Goal: Transaction & Acquisition: Purchase product/service

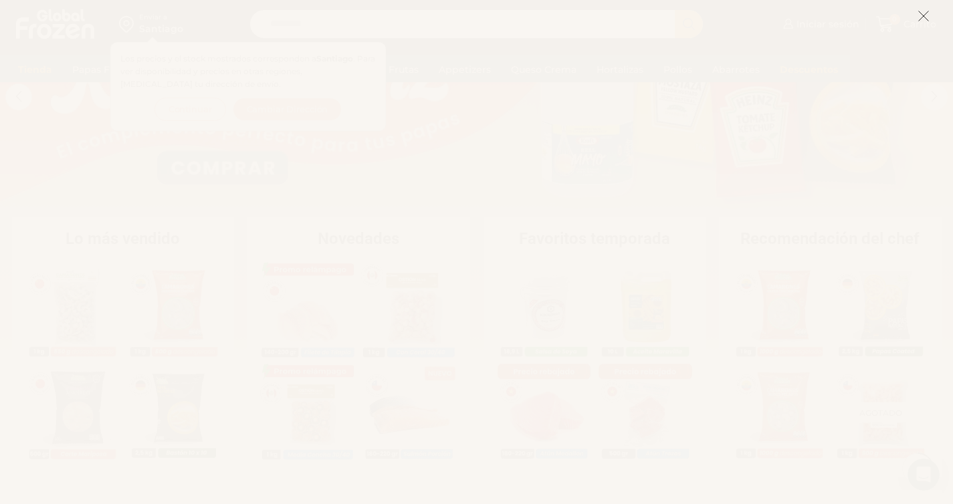
scroll to position [271, 0]
click at [923, 14] on icon at bounding box center [923, 16] width 12 height 12
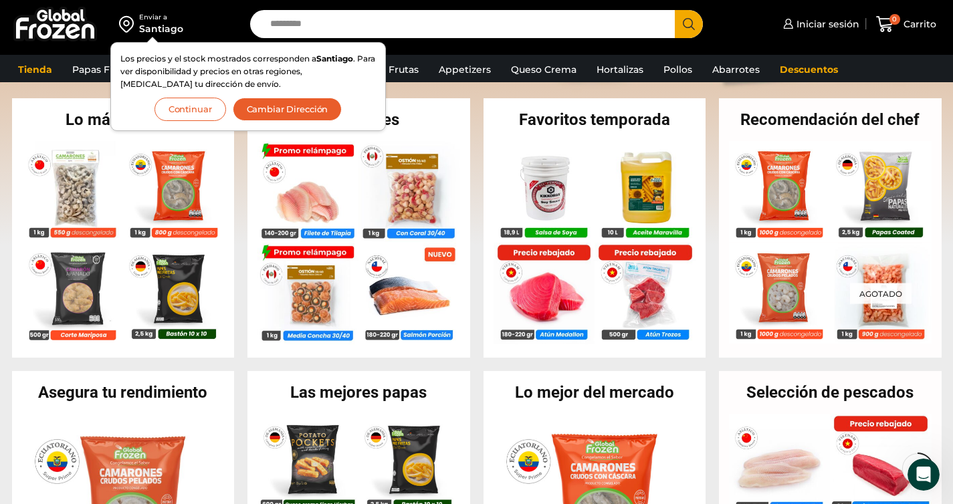
click at [204, 108] on button "Continuar" at bounding box center [190, 109] width 72 height 23
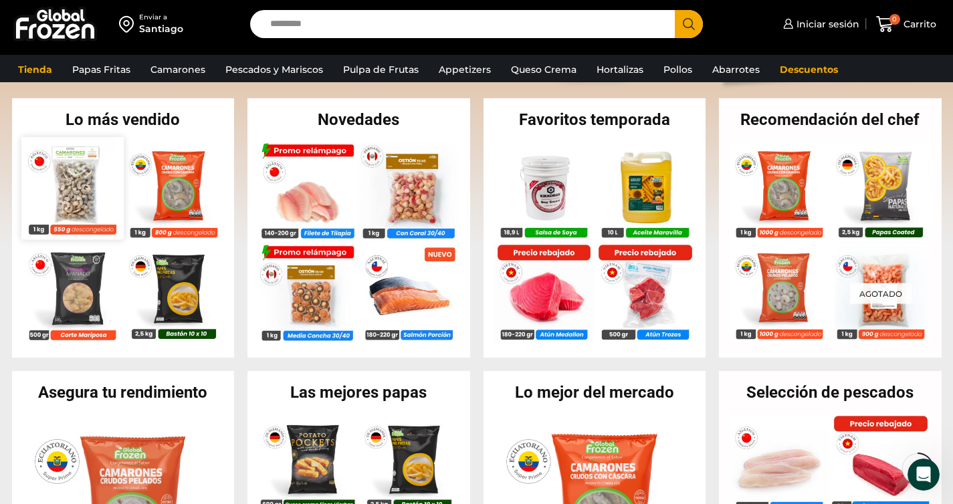
click at [81, 173] on img at bounding box center [72, 188] width 102 height 102
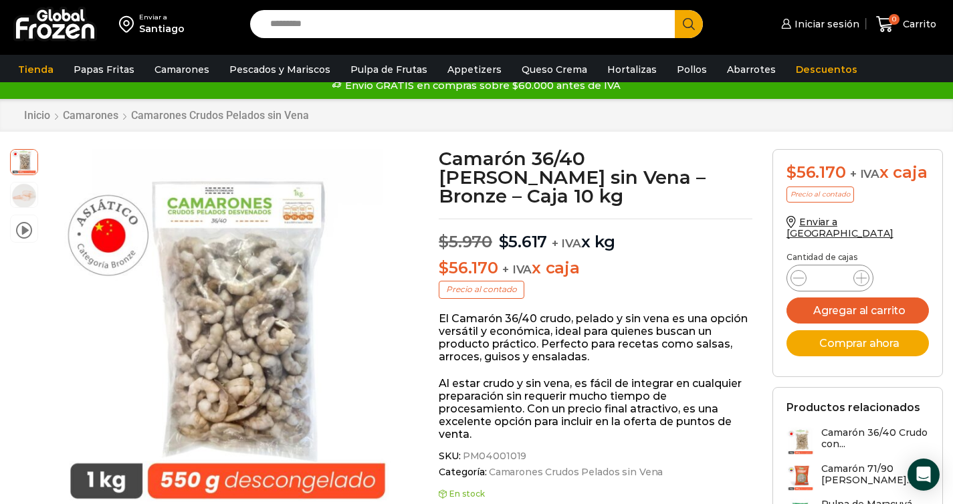
scroll to position [41, 0]
